Goal: Information Seeking & Learning: Learn about a topic

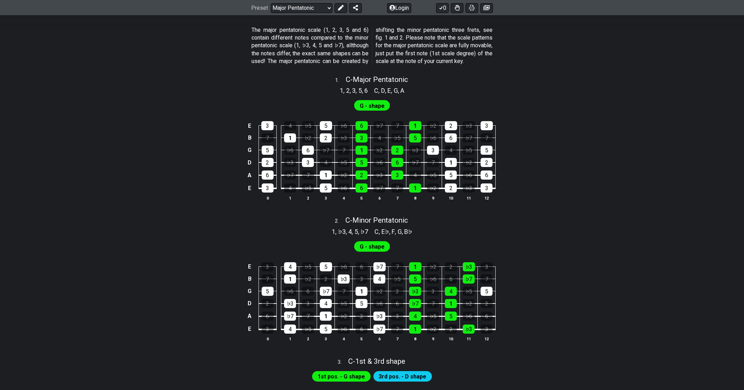
scroll to position [133, 0]
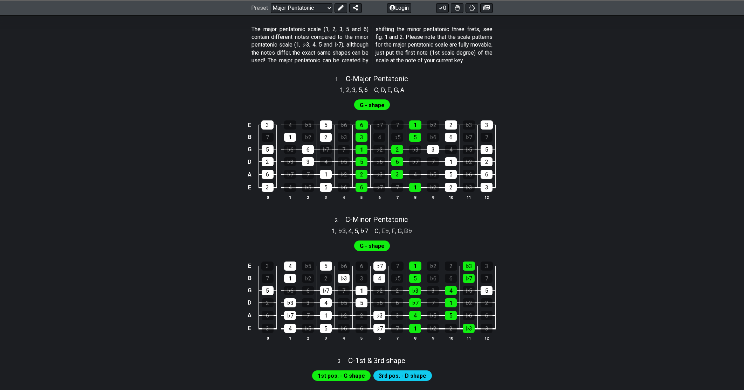
drag, startPoint x: 428, startPoint y: 53, endPoint x: 459, endPoint y: 52, distance: 31.2
click at [459, 52] on p "The major pentatonic scale (1, 2, 3, 5 and 6) contain different notes compared …" at bounding box center [372, 45] width 241 height 39
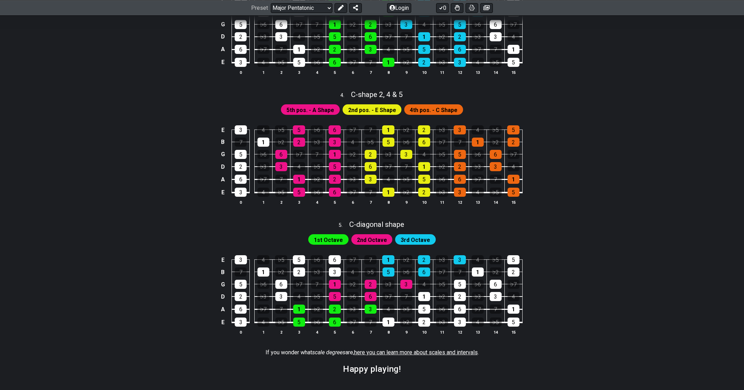
scroll to position [530, 0]
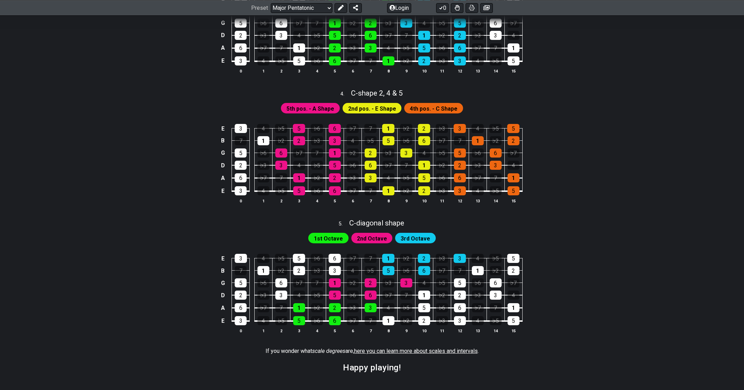
click at [442, 355] on span "here you can learn more about scales and intervals" at bounding box center [416, 351] width 124 height 7
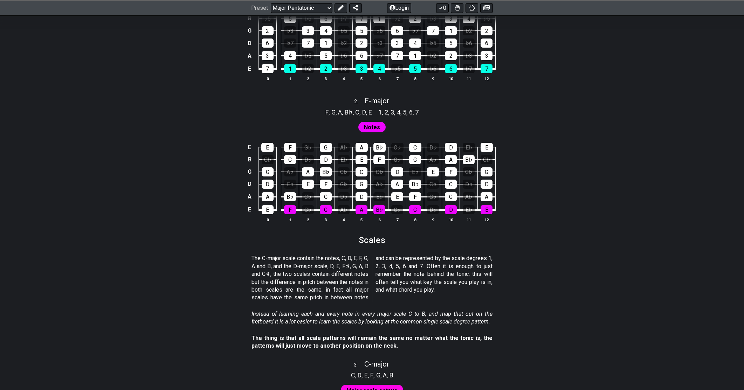
select select "/scale-degrees-and-intervals"
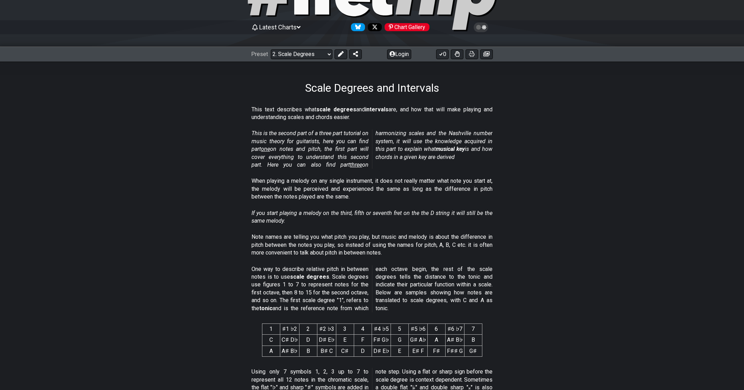
scroll to position [53, 0]
drag, startPoint x: 305, startPoint y: 84, endPoint x: 389, endPoint y: 145, distance: 104.3
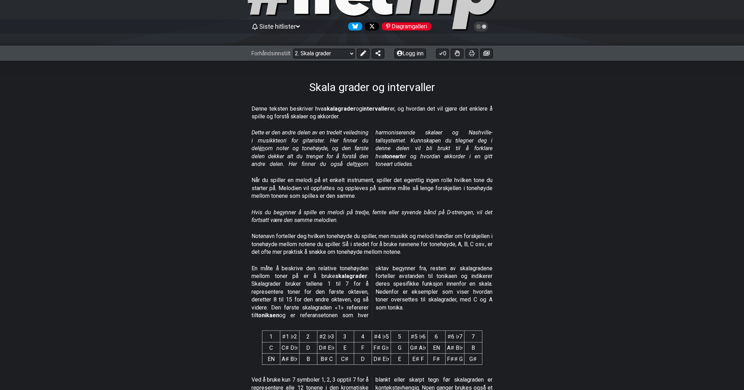
click at [593, 156] on section "Dette er den andre delen av en tredelt veiledning i musikkteori for gitarister.…" at bounding box center [372, 150] width 546 height 48
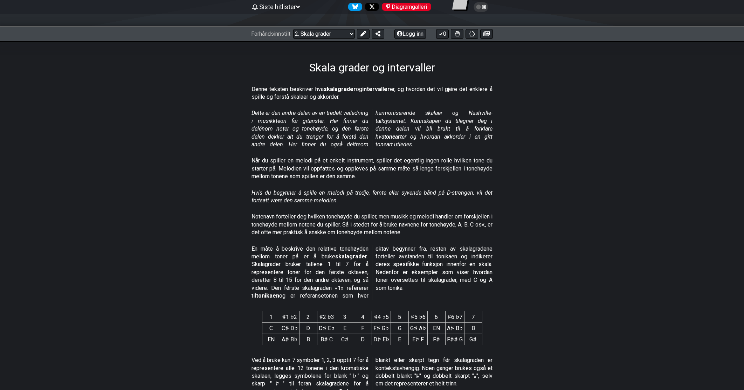
scroll to position [73, 0]
click at [343, 34] on select "Velkommen til #fretflip! Skalamal Tilpasset forhåndsinnstilling Lille pentatoni…" at bounding box center [324, 34] width 62 height 10
click at [294, 29] on select "Velkommen til #fretflip! Skalamal Tilpasset forhåndsinnstilling Lille pentatoni…" at bounding box center [324, 34] width 62 height 10
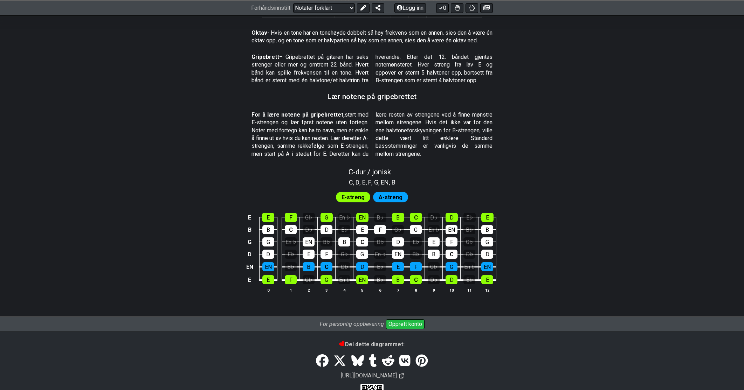
scroll to position [564, 0]
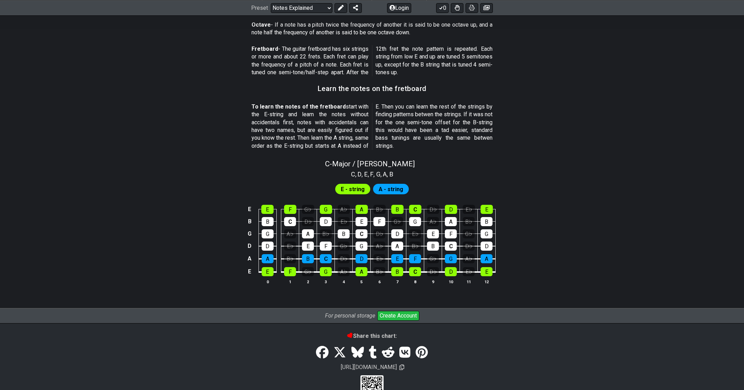
click at [580, 98] on section "Learn the notes on the fretboard" at bounding box center [372, 91] width 546 height 18
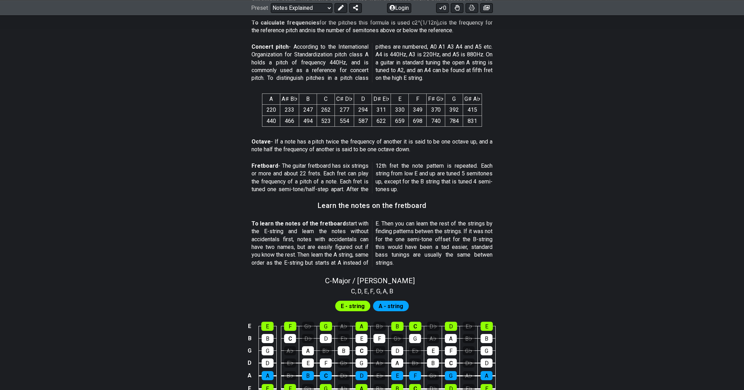
scroll to position [0, 0]
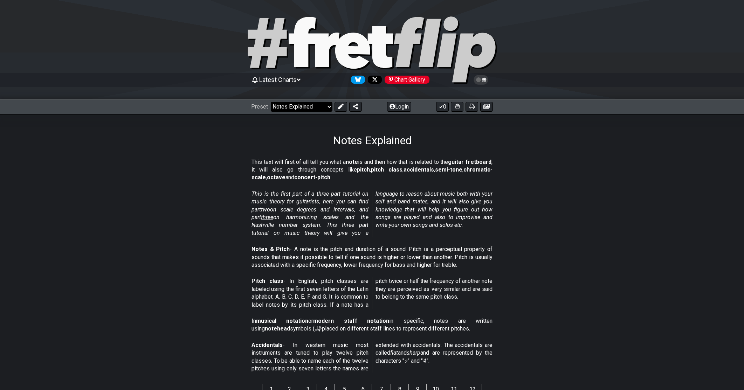
click at [318, 105] on select "Welcome to #fretflip! Notes Explained Custom Preset Minor Pentatonic Major Pent…" at bounding box center [302, 107] width 62 height 10
click at [271, 102] on select "Welcome to #fretflip! Notes Explained Custom Preset Minor Pentatonic Major Pent…" at bounding box center [302, 107] width 62 height 10
select select "/welcome"
select select "C"
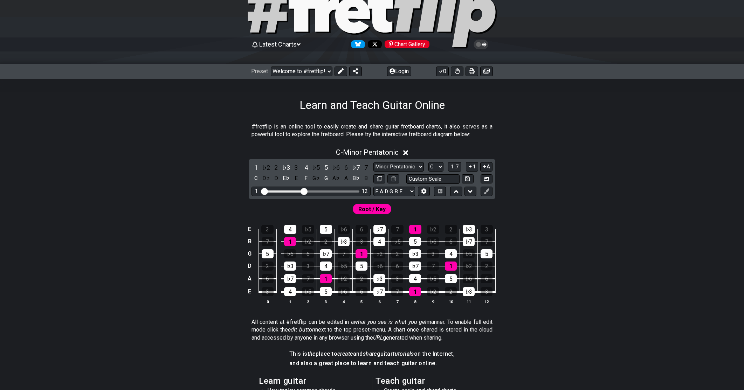
scroll to position [36, 0]
click at [417, 169] on select "Minor Pentatonic Click to edit Minor Pentatonic Major Pentatonic Minor Blues Ma…" at bounding box center [398, 166] width 50 height 9
click at [320, 73] on select "Welcome to #fretflip! Notes Explained Custom Preset Minor Pentatonic Major Pent…" at bounding box center [302, 71] width 62 height 10
click at [318, 69] on select "Welcome to #fretflip! Notes Explained Custom Preset Minor Pentatonic Major Pent…" at bounding box center [302, 71] width 62 height 10
click at [271, 66] on select "Welcome to #fretflip! Notes Explained Custom Preset Minor Pentatonic Major Pent…" at bounding box center [302, 71] width 62 height 10
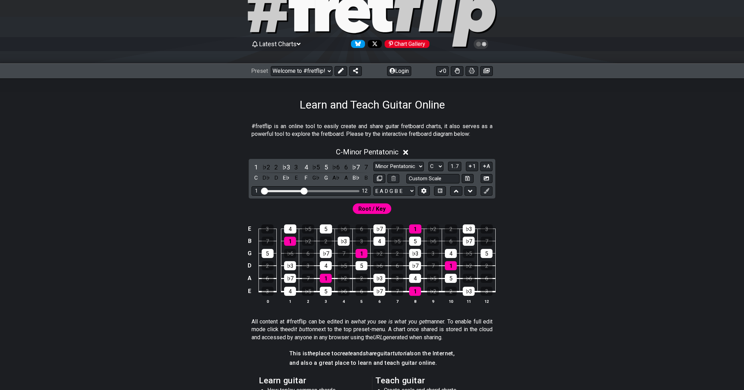
select select "/minor-pentatonic"
select select "C"
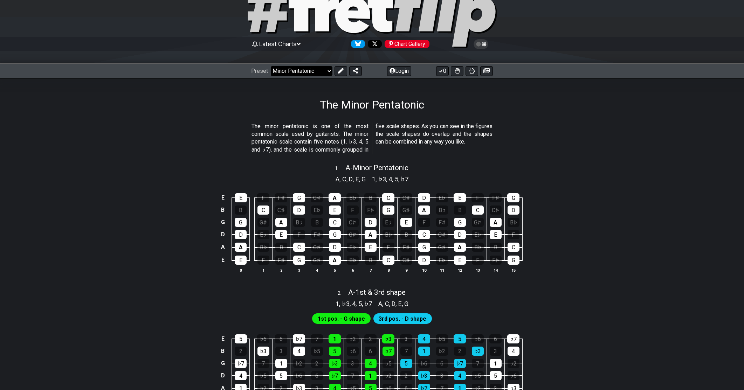
click at [318, 67] on select "Welcome to #fretflip! Notes Explained Custom Preset Minor Pentatonic Major Pent…" at bounding box center [302, 71] width 62 height 10
click at [271, 66] on select "Welcome to #fretflip! Notes Explained Custom Preset Minor Pentatonic Major Pent…" at bounding box center [302, 71] width 62 height 10
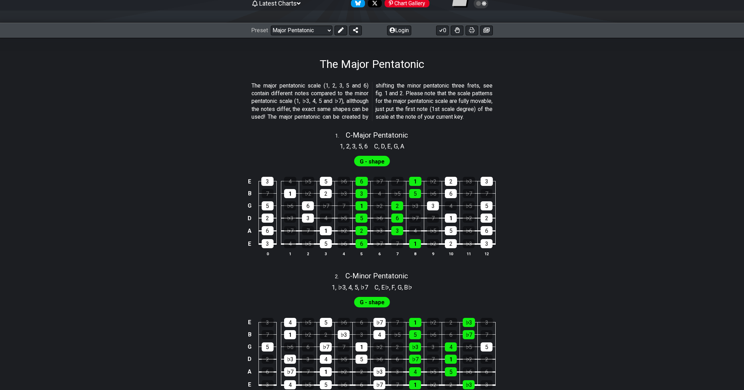
scroll to position [75, 0]
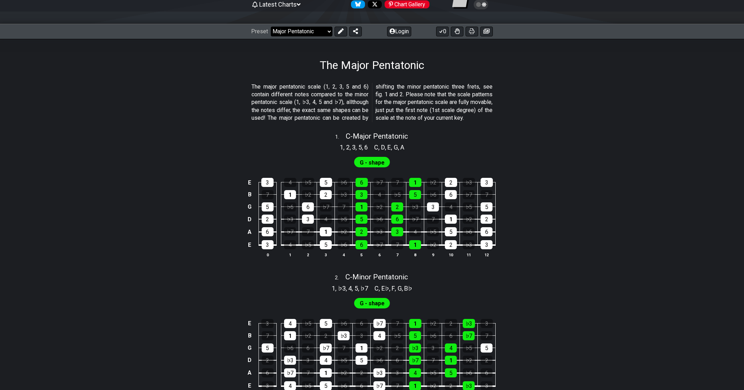
click at [314, 31] on select "Welcome to #fretflip! Notes Explained Custom Preset Minor Pentatonic Major Pent…" at bounding box center [302, 32] width 62 height 10
click at [271, 27] on select "Welcome to #fretflip! Notes Explained Custom Preset Minor Pentatonic Major Pent…" at bounding box center [302, 32] width 62 height 10
select select "/minor-pentatonic"
select select "C"
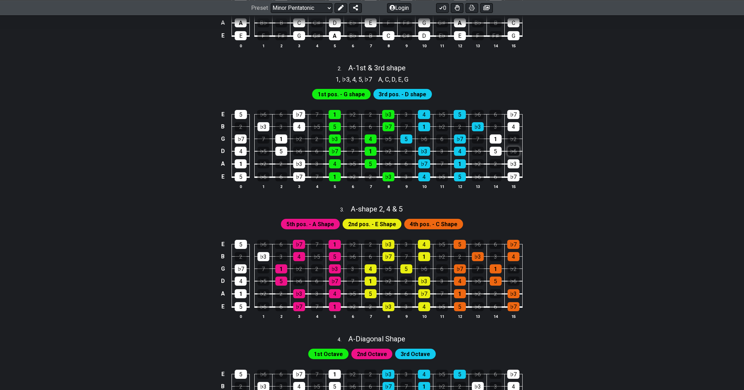
scroll to position [257, 0]
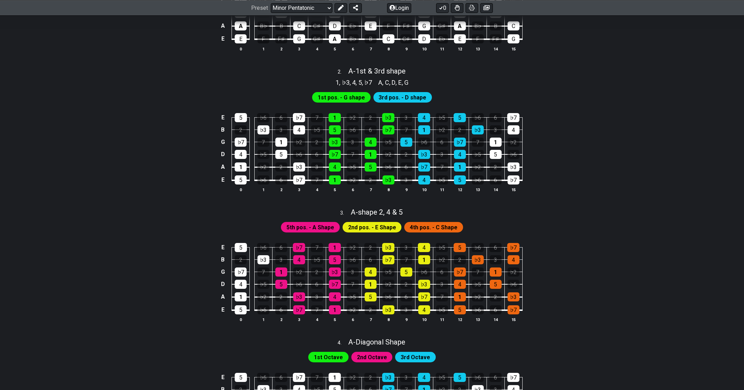
click at [347, 97] on span "1st pos. - G shape" at bounding box center [341, 97] width 47 height 10
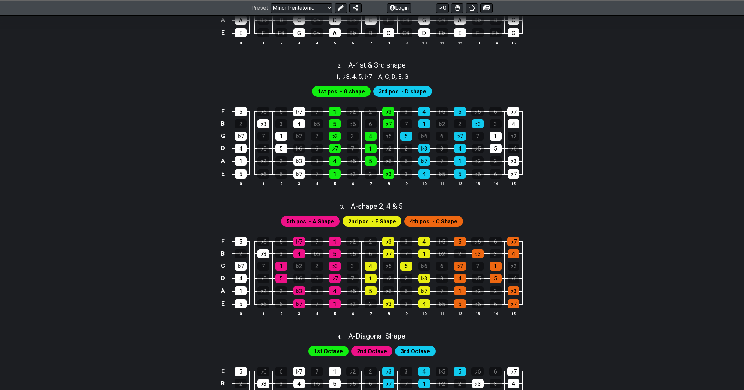
scroll to position [0, 0]
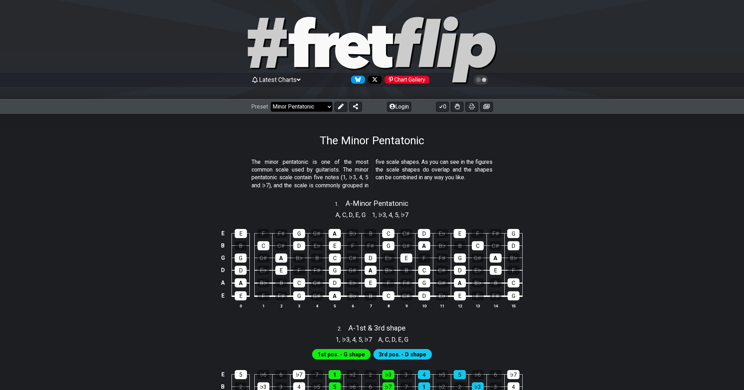
click at [314, 106] on select "Welcome to #fretflip! Notes Explained Custom Preset Minor Pentatonic Major Pent…" at bounding box center [302, 107] width 62 height 10
click at [271, 102] on select "Welcome to #fretflip! Notes Explained Custom Preset Minor Pentatonic Major Pent…" at bounding box center [302, 107] width 62 height 10
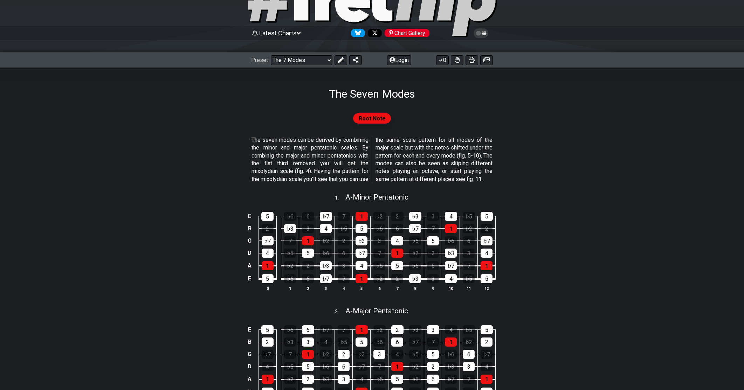
scroll to position [50, 0]
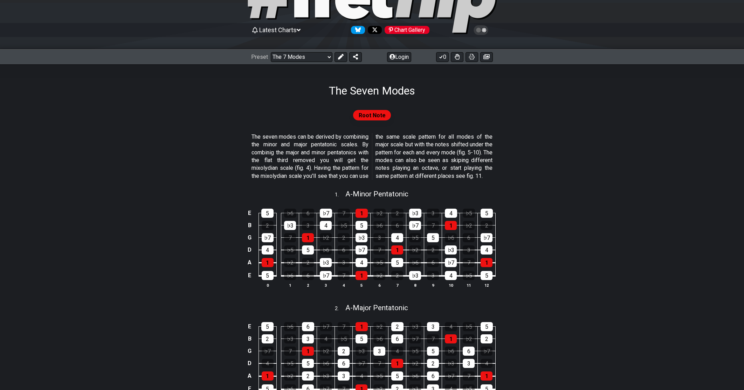
drag, startPoint x: 305, startPoint y: 169, endPoint x: 371, endPoint y: 173, distance: 66.7
click at [367, 172] on p "The seven modes can be derived by combining the minor and major pentatonic scal…" at bounding box center [372, 156] width 241 height 47
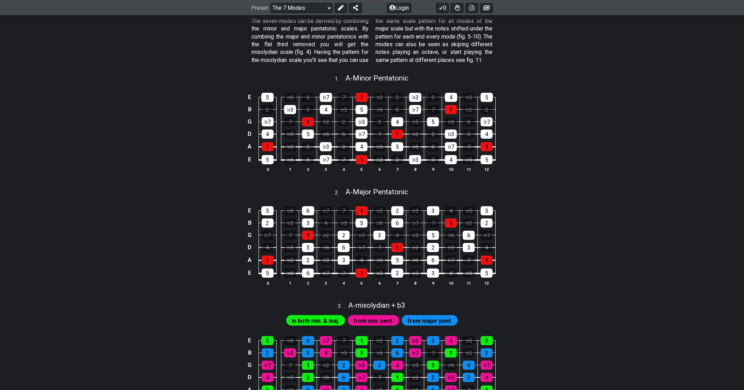
scroll to position [142, 0]
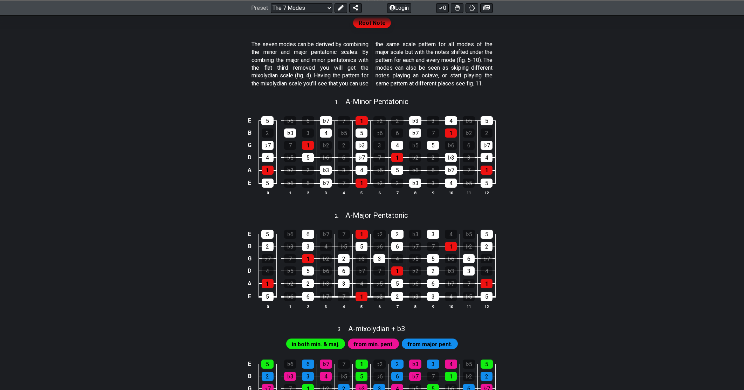
drag, startPoint x: 321, startPoint y: 78, endPoint x: 352, endPoint y: 78, distance: 30.8
click at [352, 77] on p "The seven modes can be derived by combining the minor and major pentatonic scal…" at bounding box center [372, 64] width 241 height 47
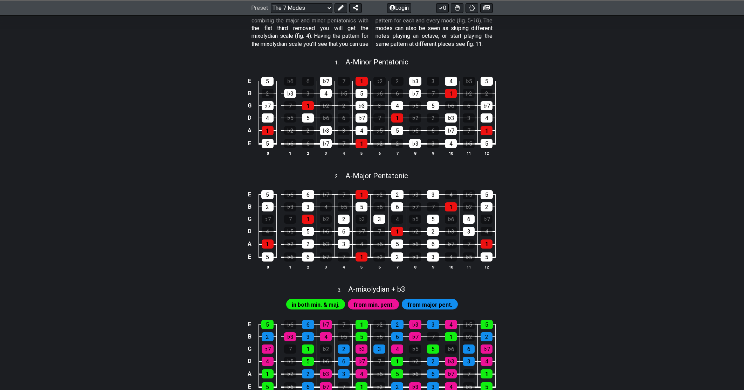
scroll to position [142, 0]
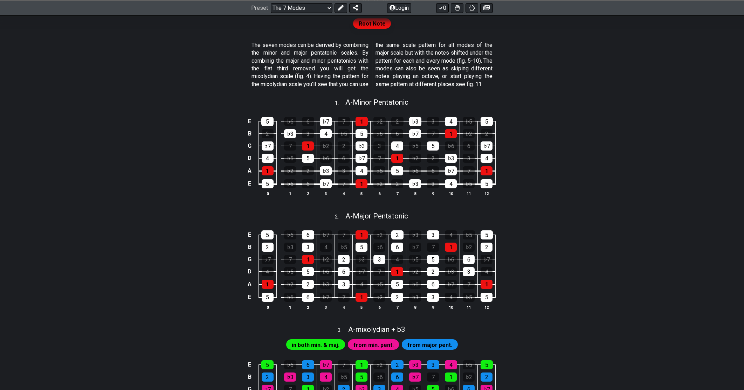
drag, startPoint x: 291, startPoint y: 72, endPoint x: 342, endPoint y: 70, distance: 50.8
click at [342, 70] on p "The seven modes can be derived by combining the minor and major pentatonic scal…" at bounding box center [372, 64] width 241 height 47
drag, startPoint x: 286, startPoint y: 62, endPoint x: 346, endPoint y: 60, distance: 60.6
click at [341, 60] on p "The seven modes can be derived by combining the minor and major pentatonic scal…" at bounding box center [372, 64] width 241 height 47
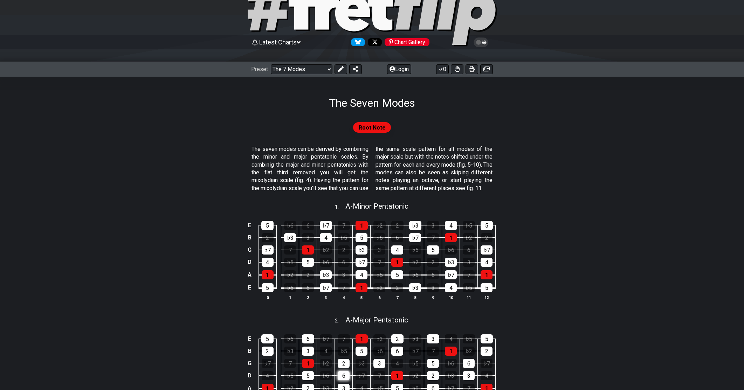
scroll to position [0, 0]
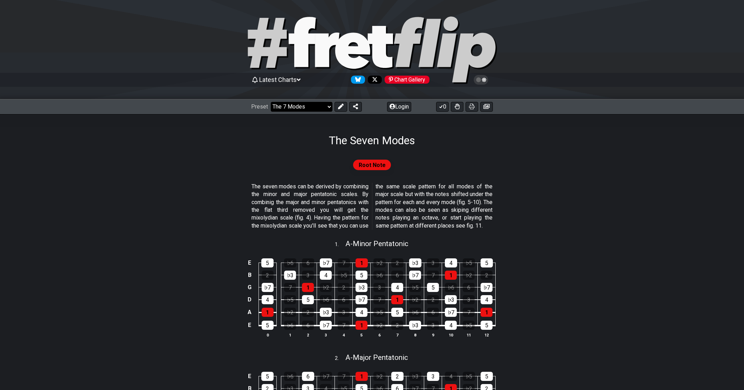
click at [312, 108] on select "Welcome to #fretflip! Notes Explained Custom Preset Minor Pentatonic Major Pent…" at bounding box center [302, 107] width 62 height 10
click at [271, 102] on select "Welcome to #fretflip! Notes Explained Custom Preset Minor Pentatonic Major Pent…" at bounding box center [302, 107] width 62 height 10
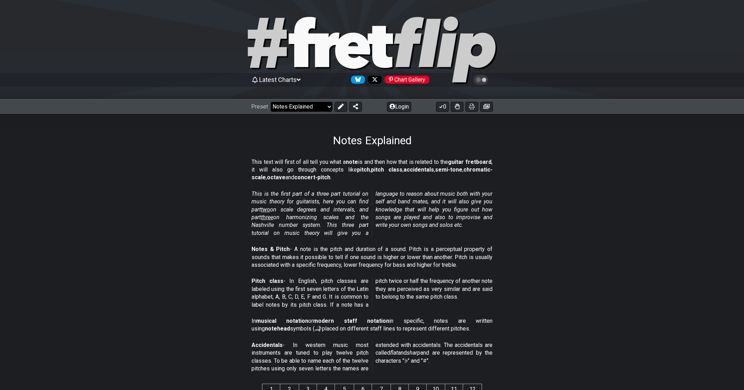
click at [312, 107] on select "Welcome to #fretflip! Notes Explained Custom Preset Minor Pentatonic Major Pent…" at bounding box center [302, 107] width 62 height 10
click at [271, 102] on select "Welcome to #fretflip! Notes Explained Custom Preset Minor Pentatonic Major Pent…" at bounding box center [302, 107] width 62 height 10
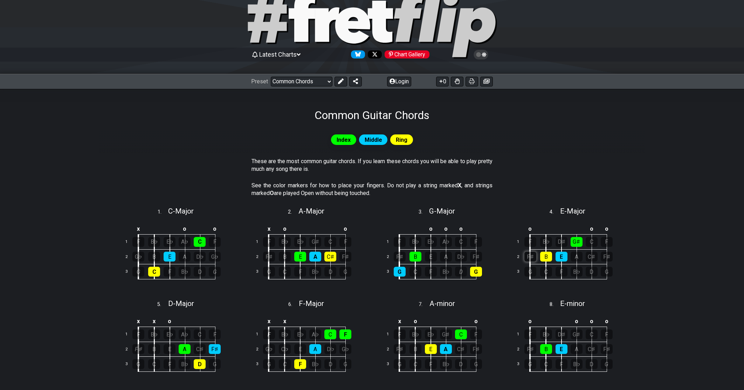
scroll to position [26, 0]
click at [278, 53] on span "Latest Charts" at bounding box center [277, 53] width 37 height 7
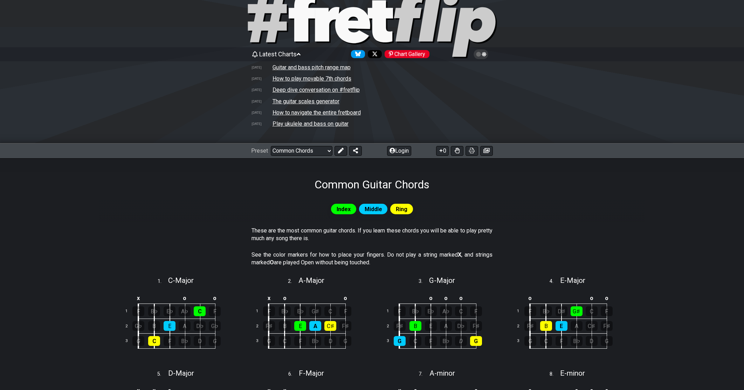
click at [302, 81] on td "How to play movable 7th chords" at bounding box center [312, 78] width 80 height 7
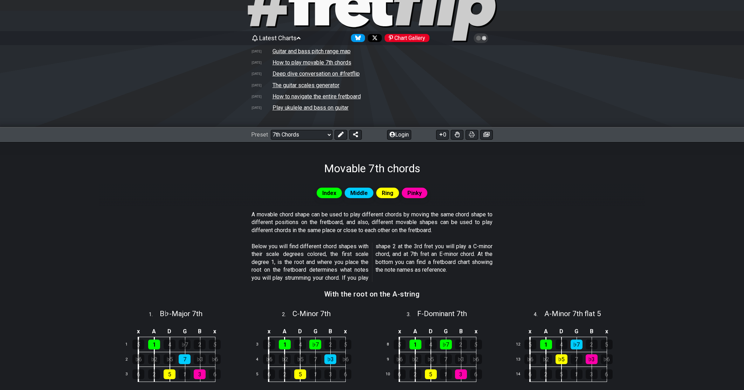
scroll to position [12, 0]
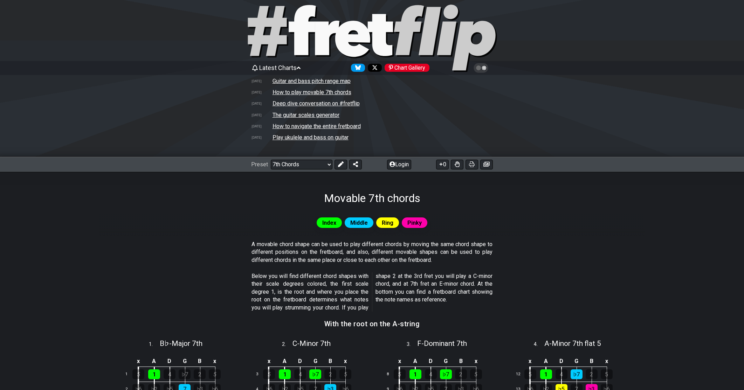
click at [324, 116] on td "The guitar scales generator" at bounding box center [306, 114] width 68 height 7
select select "/guitar-scales-generator"
select select "A"
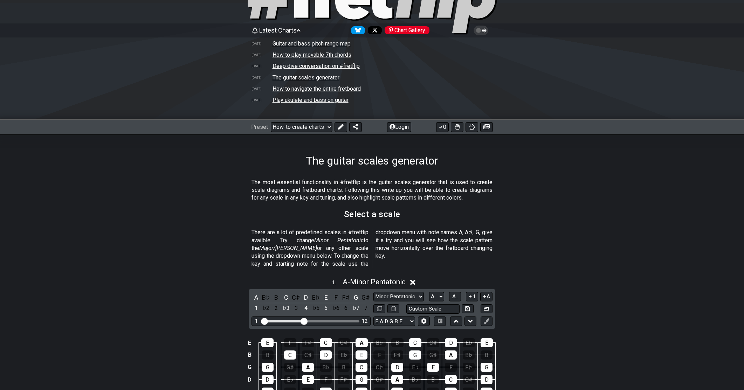
scroll to position [110, 0]
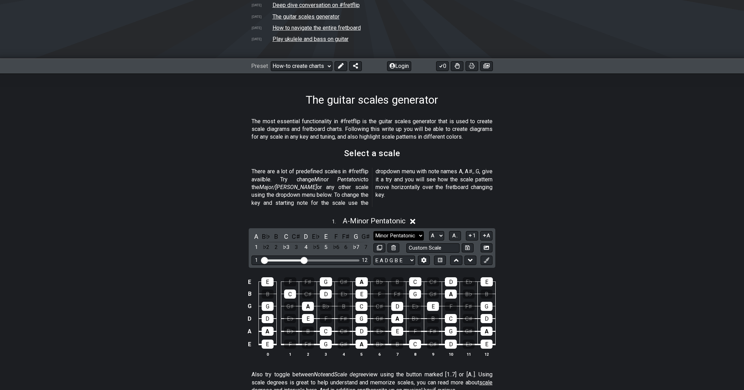
click at [414, 231] on select "Minor Pentatonic New Scale Minor Pentatonic Major Pentatonic Minor Blues Major …" at bounding box center [398, 235] width 50 height 9
click at [373, 231] on select "Minor Pentatonic New Scale Minor Pentatonic Major Pentatonic Minor Blues Major …" at bounding box center [398, 235] width 50 height 9
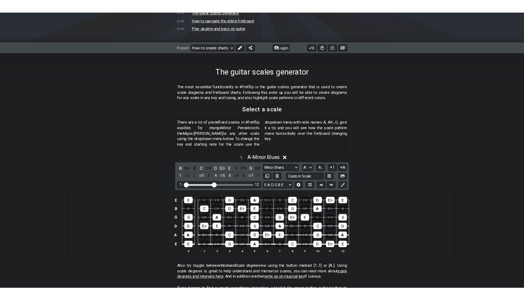
scroll to position [146, 0]
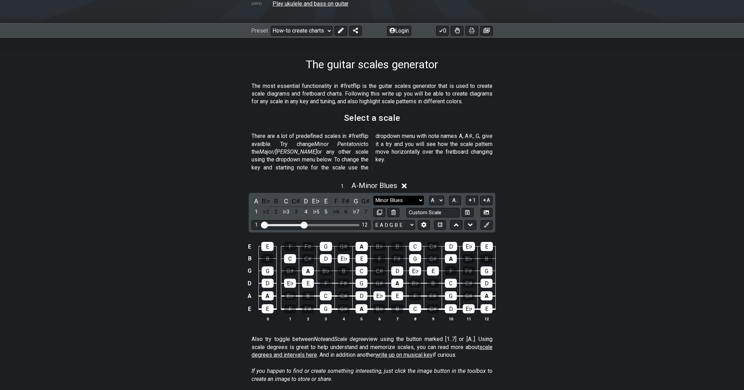
click at [390, 196] on select "Minor Pentatonic New Scale Minor Pentatonic Major Pentatonic Minor Blues Major …" at bounding box center [398, 200] width 50 height 9
click at [373, 196] on select "Minor Pentatonic New Scale Minor Pentatonic Major Pentatonic Minor Blues Major …" at bounding box center [398, 200] width 50 height 9
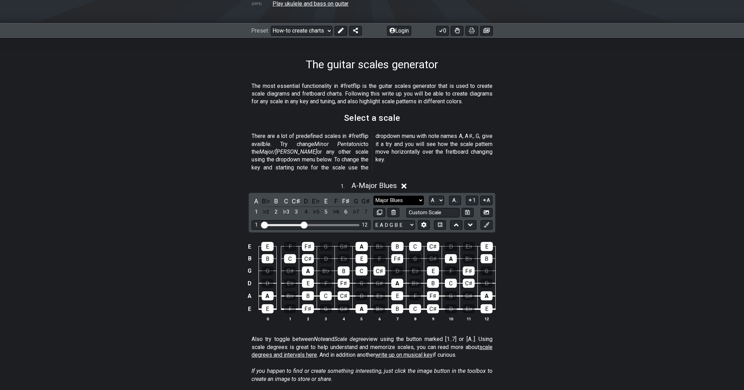
click at [399, 196] on select "Minor Pentatonic New Scale Minor Pentatonic Major Pentatonic Minor Blues Major …" at bounding box center [398, 200] width 50 height 9
click at [373, 196] on select "Minor Pentatonic New Scale Minor Pentatonic Major Pentatonic Minor Blues Major …" at bounding box center [398, 200] width 50 height 9
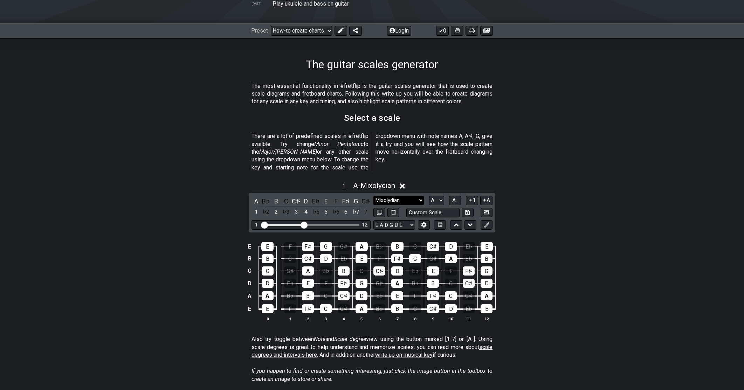
click at [410, 196] on select "Minor Pentatonic New Scale Minor Pentatonic Major Pentatonic Minor Blues Major …" at bounding box center [398, 200] width 50 height 9
select select "Major Pentatonic"
click at [373, 196] on select "Minor Pentatonic New Scale Minor Pentatonic Major Pentatonic Minor Blues Major …" at bounding box center [398, 200] width 50 height 9
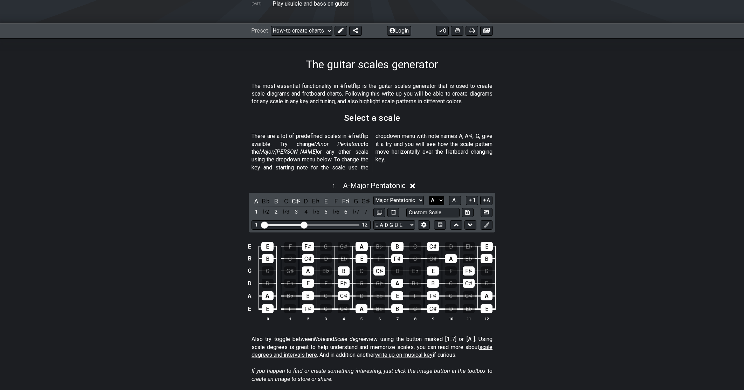
click at [440, 196] on select "A♭ A A♯ B♭ B C C♯ D♭ D D♯ E♭ E F F♯ G♭ G G♯" at bounding box center [436, 200] width 15 height 9
click at [429, 196] on select "A♭ A A♯ B♭ B C C♯ D♭ D D♯ E♭ E F F♯ G♭ G G♯" at bounding box center [436, 200] width 15 height 9
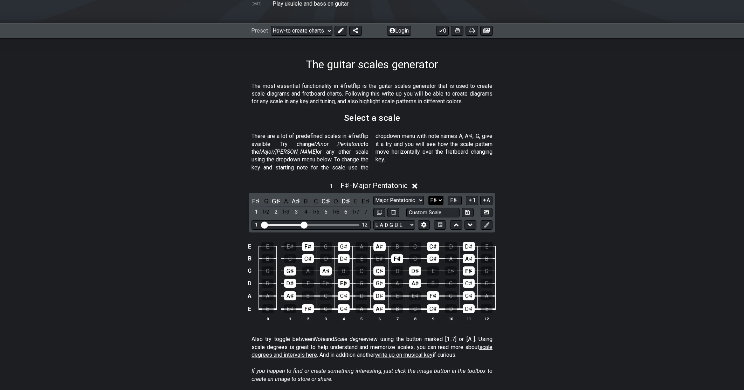
click at [439, 196] on select "A♭ A A♯ B♭ B C C♯ D♭ D D♯ E♭ E F F♯ G♭ G G♯" at bounding box center [435, 200] width 15 height 9
click at [429, 196] on select "A♭ A A♯ B♭ B C C♯ D♭ D D♯ E♭ E F F♯ G♭ G G♯" at bounding box center [435, 200] width 15 height 9
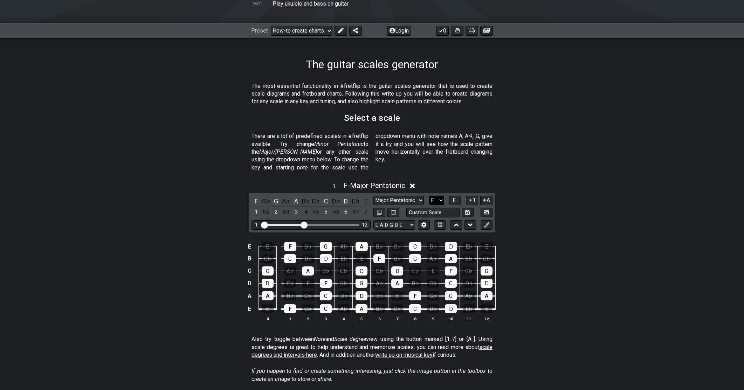
click at [438, 196] on select "A♭ A A♯ B♭ B C C♯ D♭ D D♯ E♭ E F F♯ G♭ G G♯" at bounding box center [436, 200] width 15 height 9
select select "A"
click at [429, 196] on select "A♭ A A♯ B♭ B C C♯ D♭ D D♯ E♭ E F F♯ G♭ G G♯" at bounding box center [436, 200] width 15 height 9
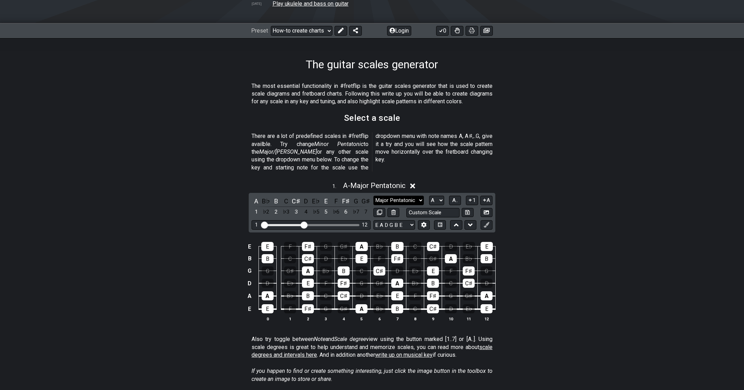
click at [402, 196] on select "Minor Pentatonic New Scale Minor Pentatonic Major Pentatonic Minor Blues Major …" at bounding box center [398, 200] width 50 height 9
select select "Minor Pentatonic"
click at [373, 196] on select "Minor Pentatonic New Scale Minor Pentatonic Major Pentatonic Minor Blues Major …" at bounding box center [398, 200] width 50 height 9
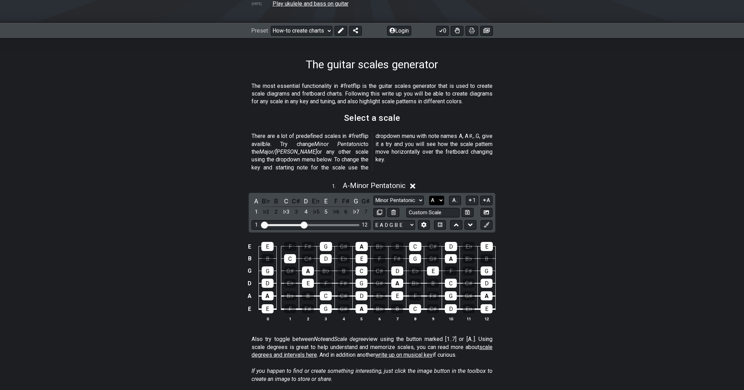
click at [438, 196] on select "A♭ A A♯ B♭ B C C♯ D♭ D D♯ E♭ E F F♯ G♭ G G♯" at bounding box center [436, 200] width 15 height 9
select select "F#"
click at [429, 196] on select "A♭ A A♯ B♭ B C C♯ D♭ D D♯ E♭ E F F♯ G♭ G G♯" at bounding box center [436, 200] width 15 height 9
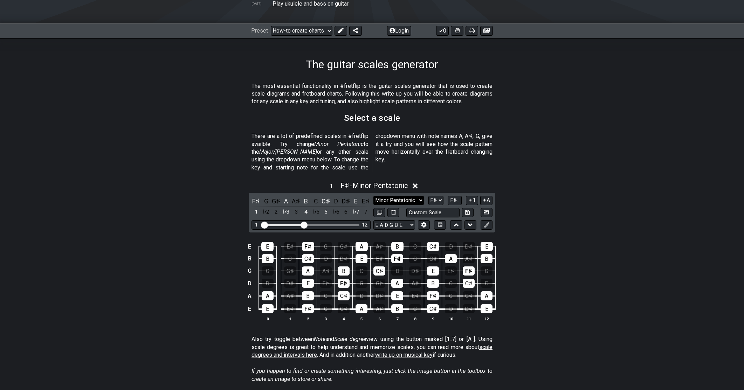
click at [399, 196] on select "Minor Pentatonic New Scale Minor Pentatonic Major Pentatonic Minor Blues Major …" at bounding box center [398, 200] width 50 height 9
select select "Minor Pentatonic"
click at [373, 196] on select "Minor Pentatonic New Scale Minor Pentatonic Major Pentatonic Minor Blues Major …" at bounding box center [398, 200] width 50 height 9
click at [435, 196] on select "A♭ A A♯ B♭ B C C♯ D♭ D D♯ E♭ E F F♯ G♭ G G♯" at bounding box center [435, 200] width 15 height 9
select select "A"
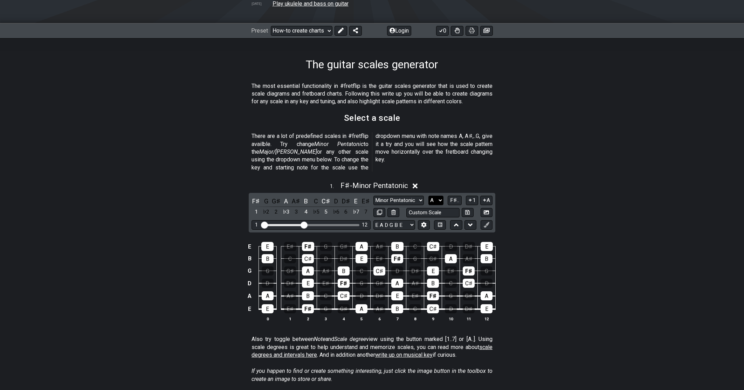
click at [429, 196] on select "A♭ A A♯ B♭ B C C♯ D♭ D D♯ E♭ E F F♯ G♭ G G♯" at bounding box center [435, 200] width 15 height 9
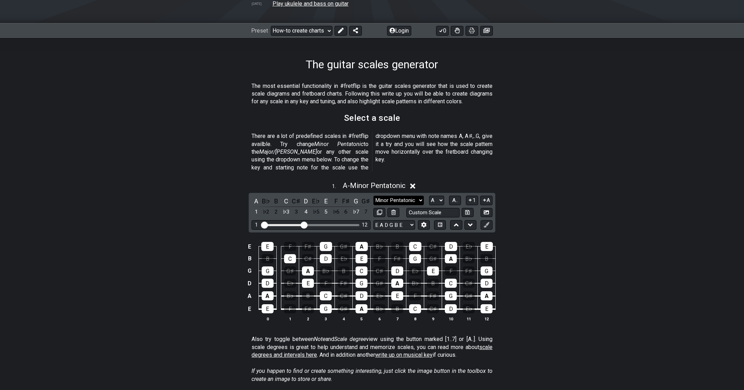
click at [414, 196] on select "Minor Pentatonic New Scale Minor Pentatonic Major Pentatonic Minor Blues Major …" at bounding box center [398, 200] width 50 height 9
select select "Major Pentatonic"
click at [373, 196] on select "Minor Pentatonic New Scale Minor Pentatonic Major Pentatonic Minor Blues Major …" at bounding box center [398, 200] width 50 height 9
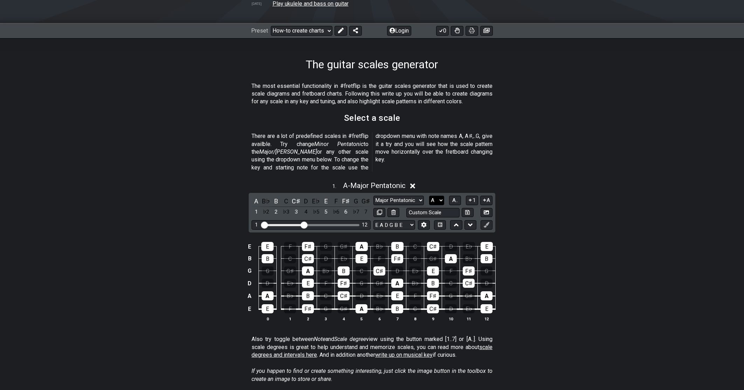
click at [436, 196] on select "A♭ A A♯ B♭ B C C♯ D♭ D D♯ E♭ E F F♯ G♭ G G♯" at bounding box center [436, 200] width 15 height 9
select select "C"
click at [429, 196] on select "A♭ A A♯ B♭ B C C♯ D♭ D D♯ E♭ E F F♯ G♭ G G♯" at bounding box center [436, 200] width 15 height 9
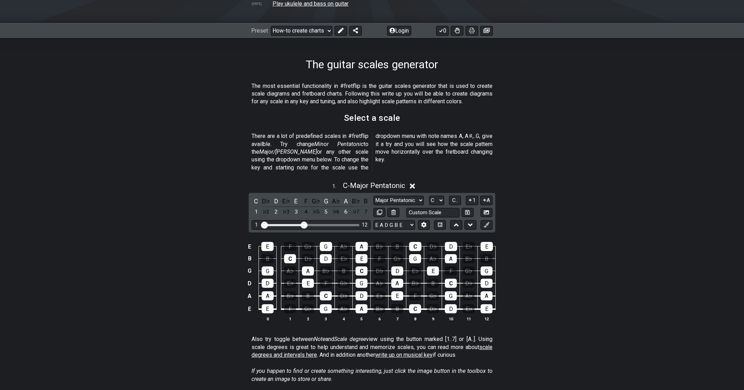
click at [608, 212] on div "1 . C - Major Pentatonic C D♭ D E♭ E F G♭ G A♭ A B♭ B 1 ♭2 2 ♭3 3 4 ♭5 5 ♭6 6 ♭…" at bounding box center [372, 254] width 546 height 154
